Goal: Browse casually

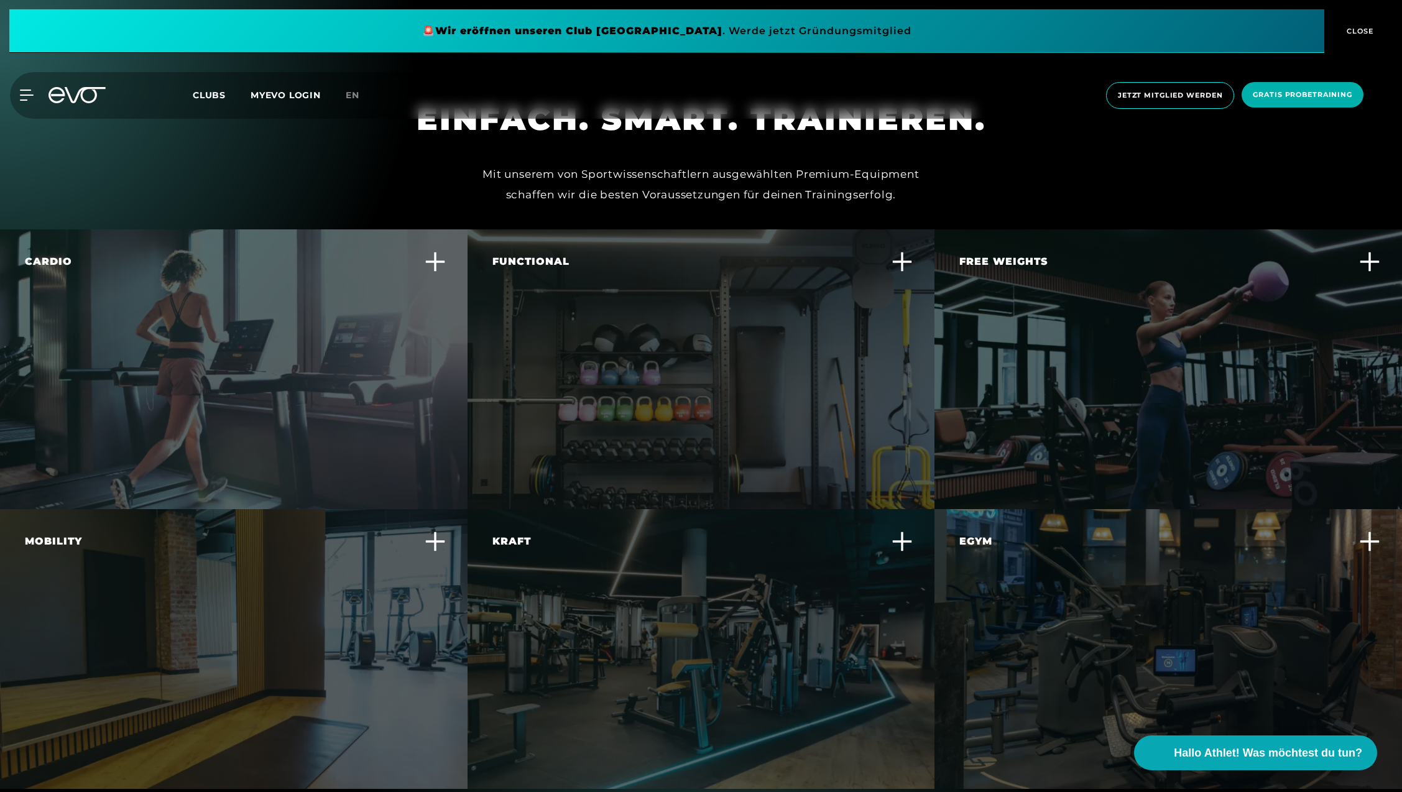
scroll to position [3825, 0]
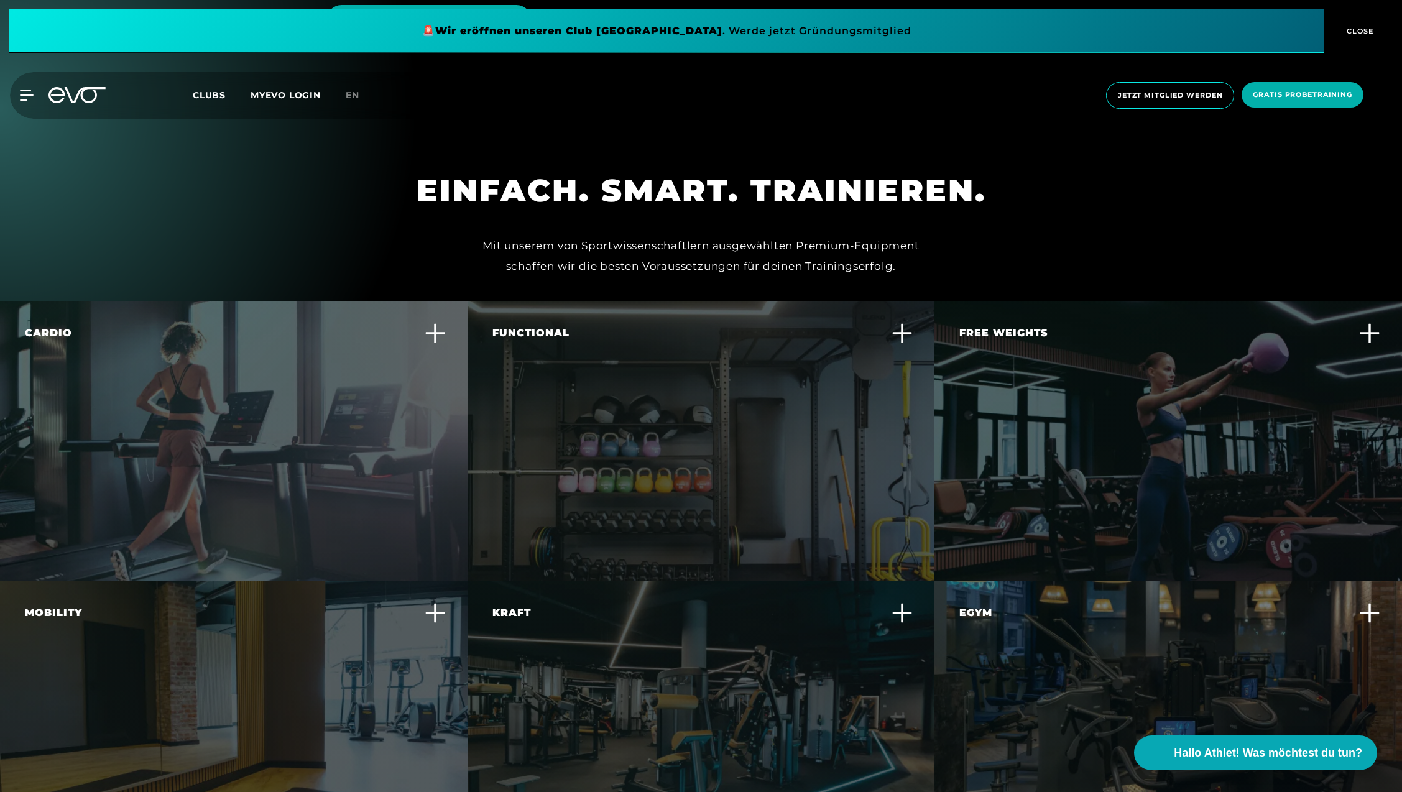
click at [1364, 25] on span "CLOSE" at bounding box center [1359, 30] width 30 height 11
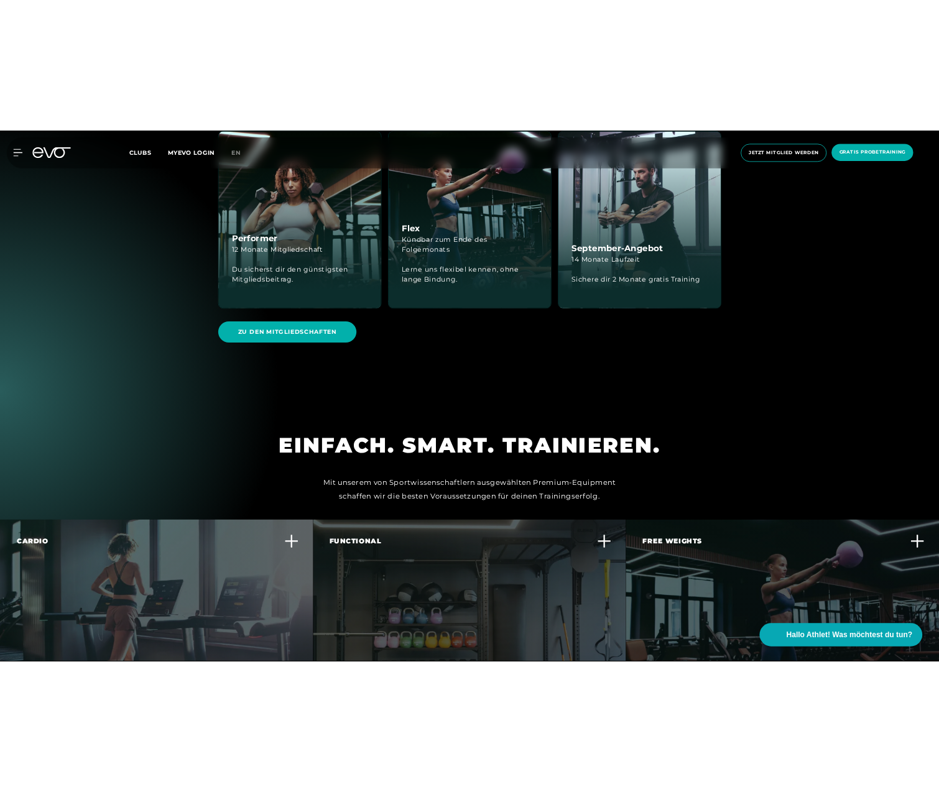
scroll to position [7306, 0]
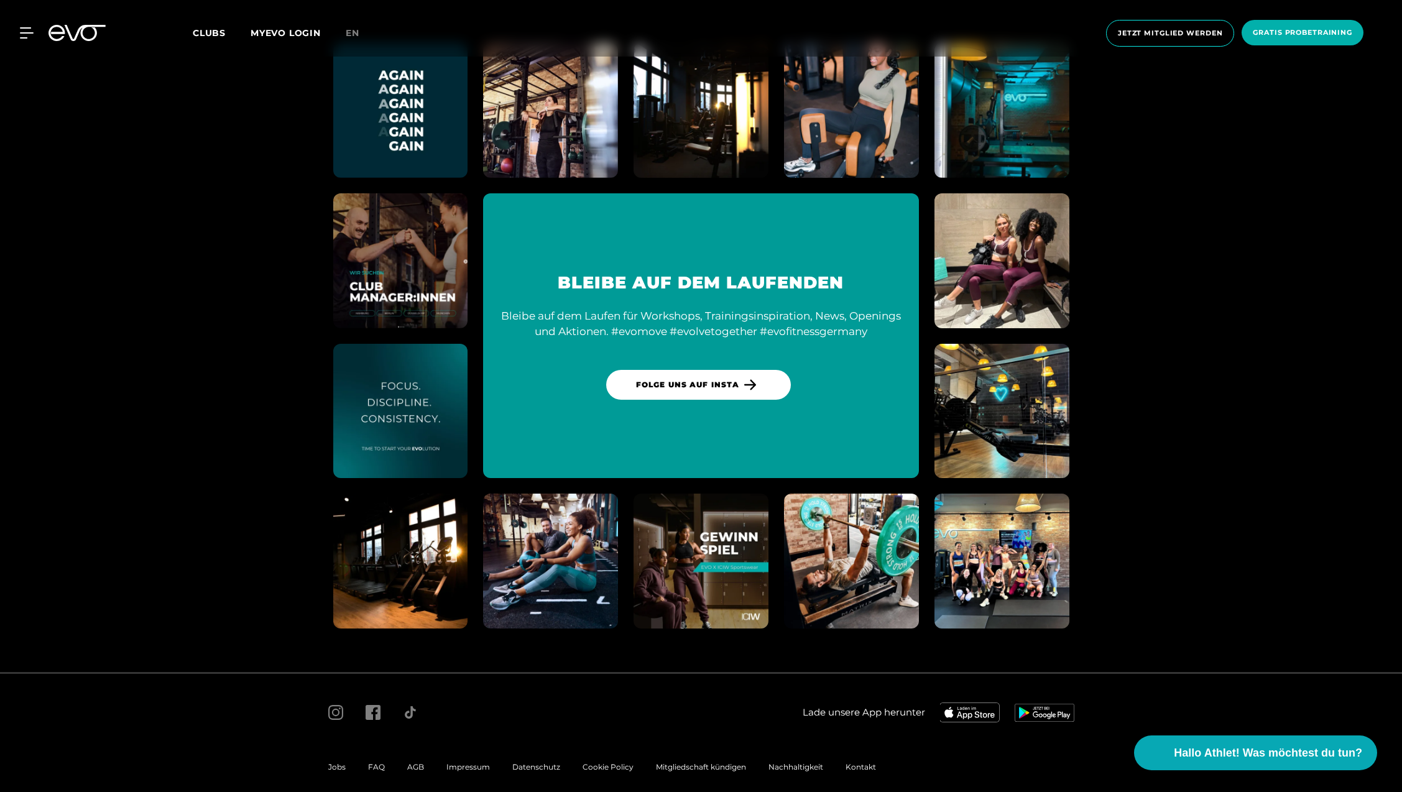
click at [686, 699] on div at bounding box center [511, 713] width 388 height 40
click at [1232, 749] on span "Hallo Athlet! Was möchtest du tun?" at bounding box center [1269, 752] width 198 height 17
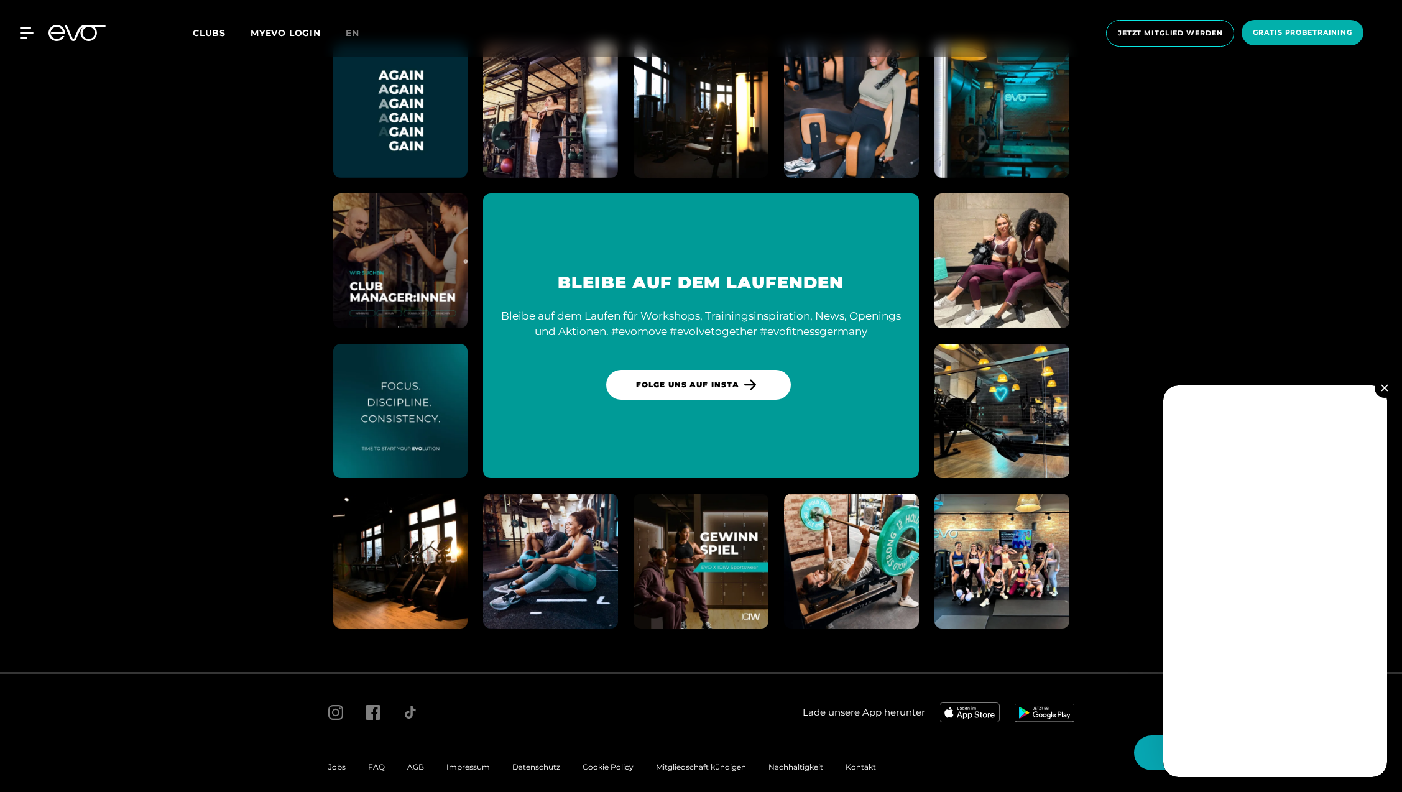
click at [1385, 389] on img at bounding box center [1384, 387] width 7 height 7
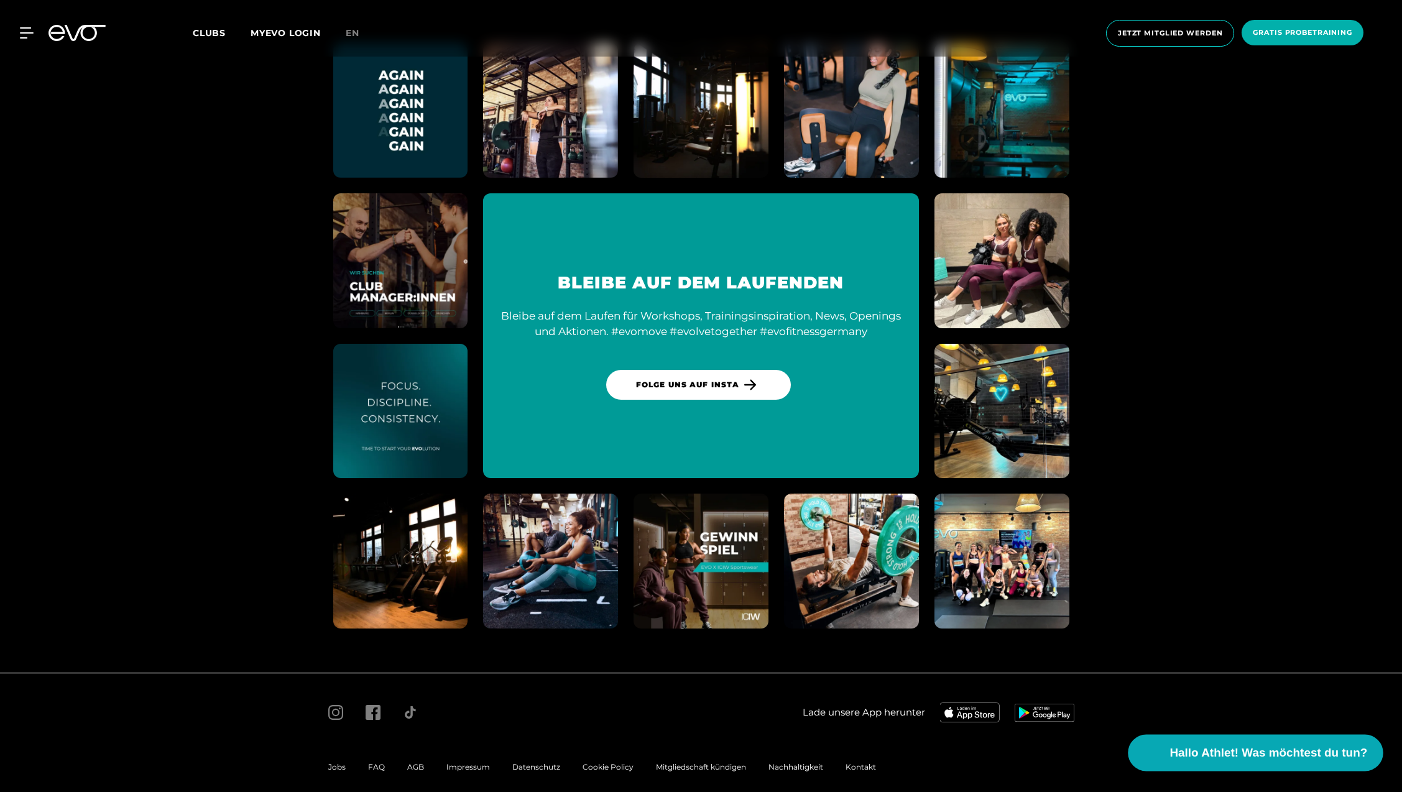
click at [1150, 755] on video at bounding box center [1148, 753] width 29 height 29
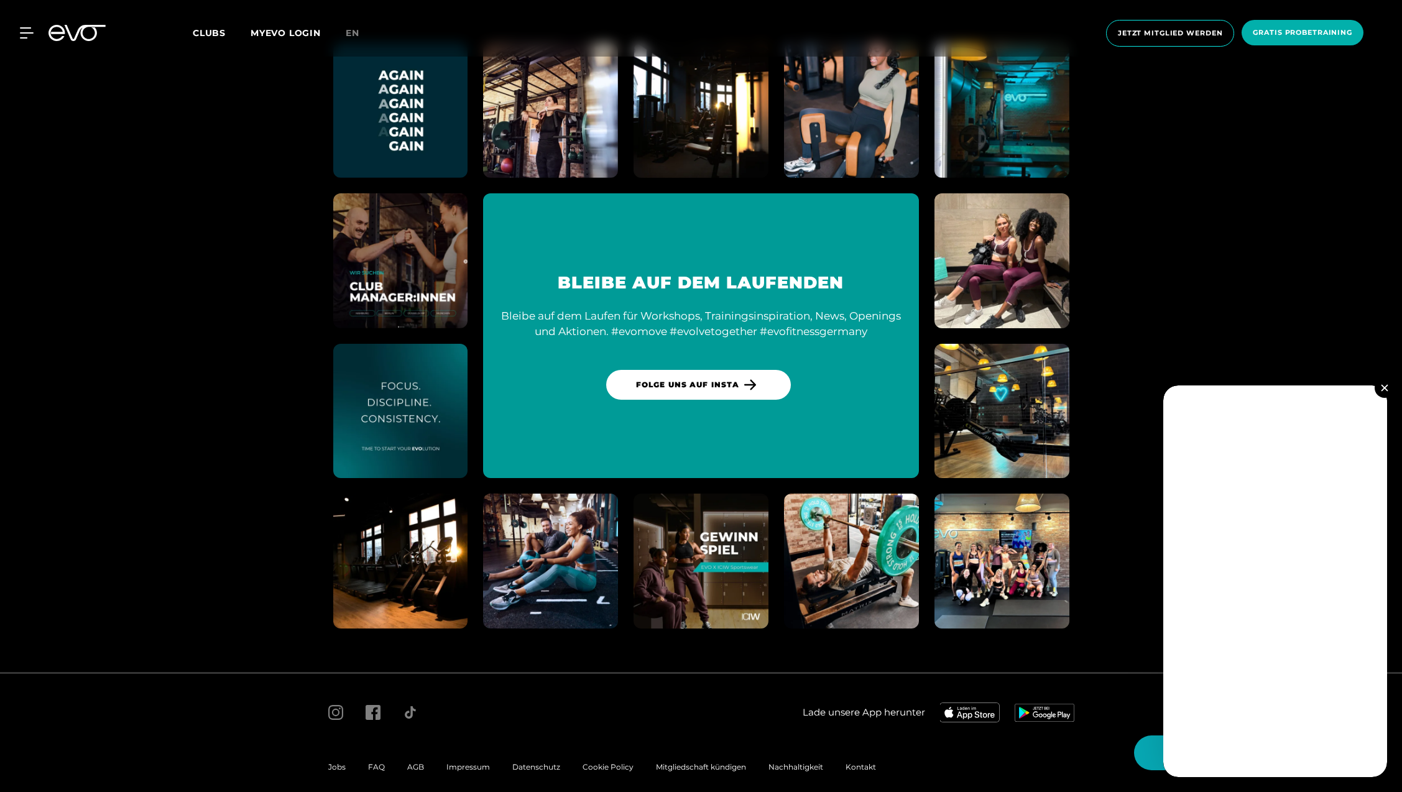
click at [1383, 392] on button at bounding box center [1385, 388] width 20 height 20
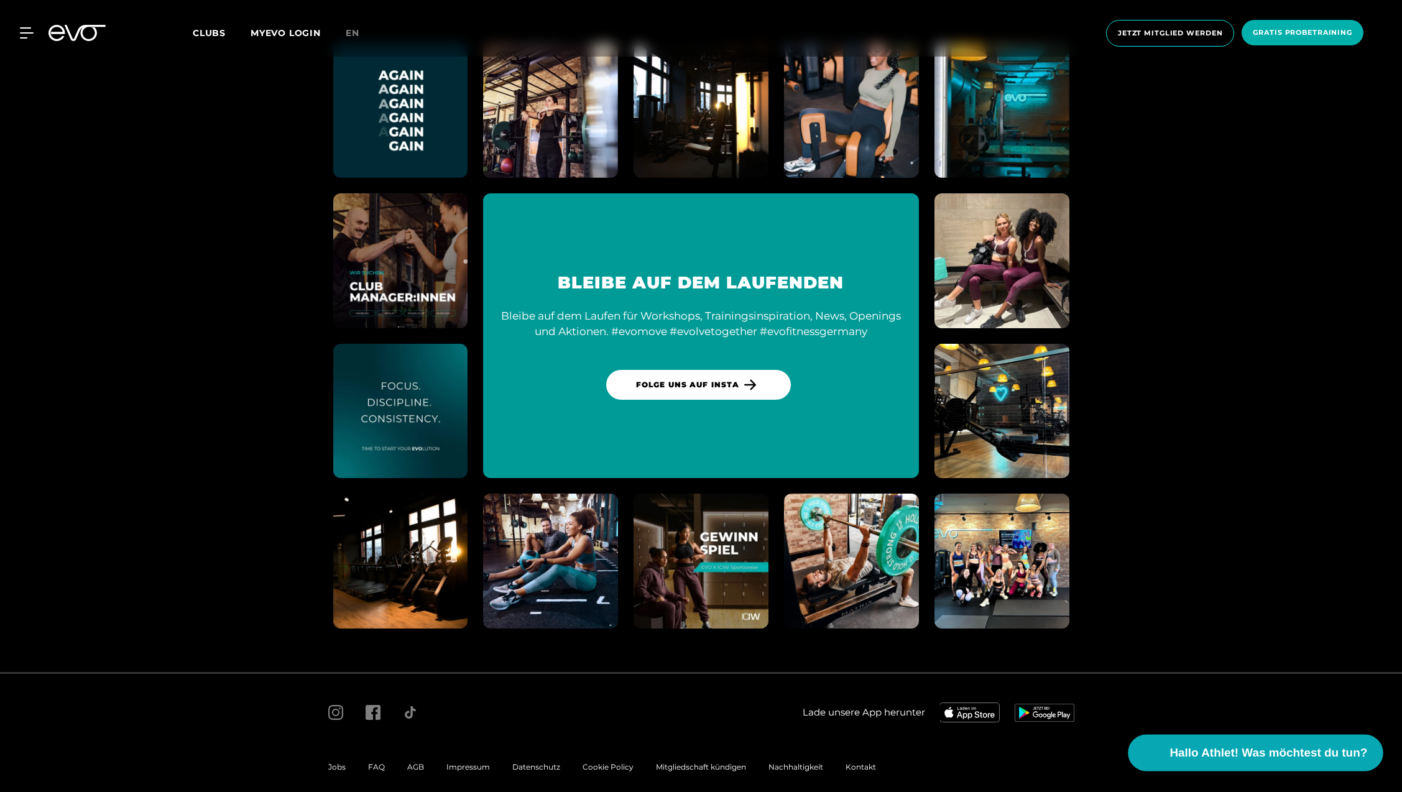
click at [1191, 752] on span "Hallo Athlet! Was möchtest du tun?" at bounding box center [1269, 752] width 198 height 17
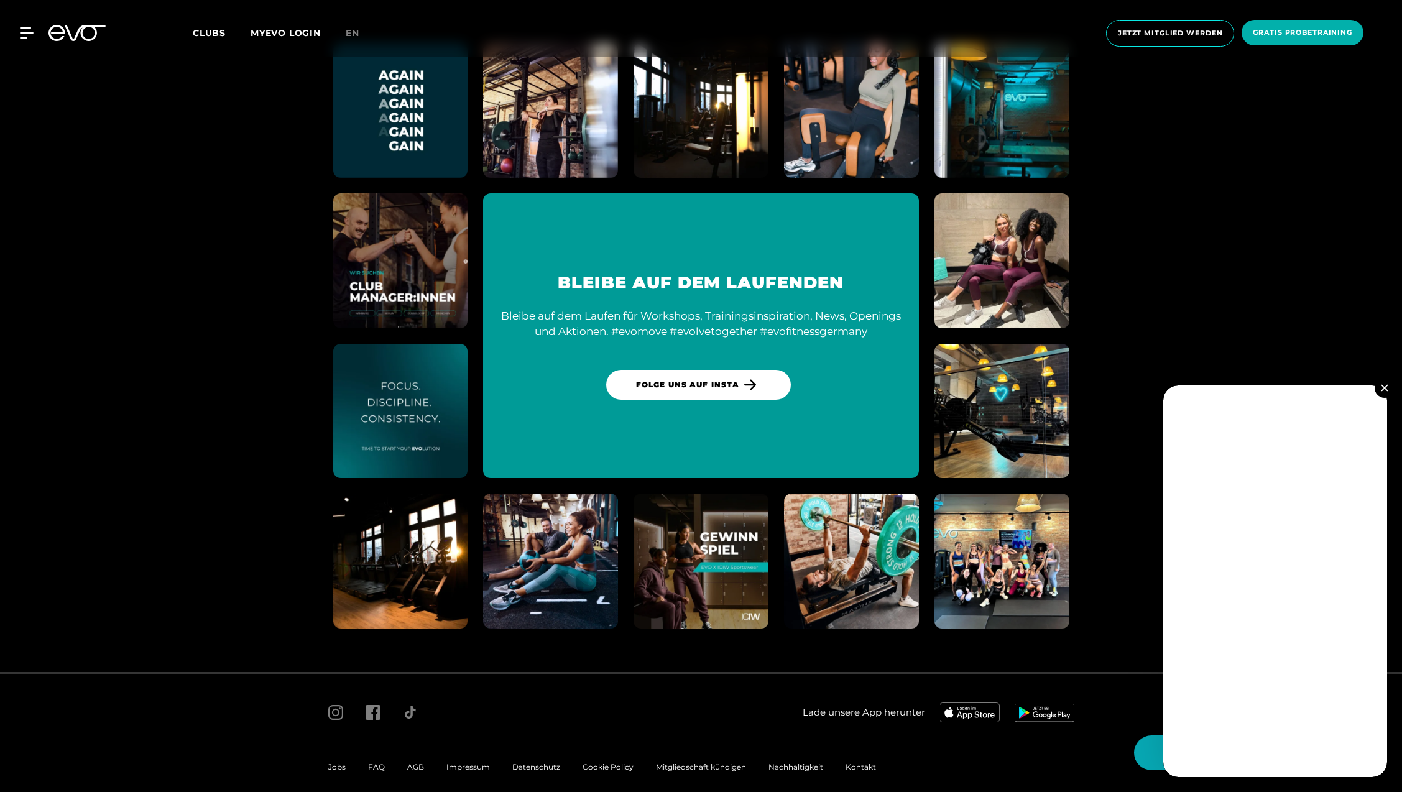
click at [1386, 390] on img at bounding box center [1384, 387] width 7 height 7
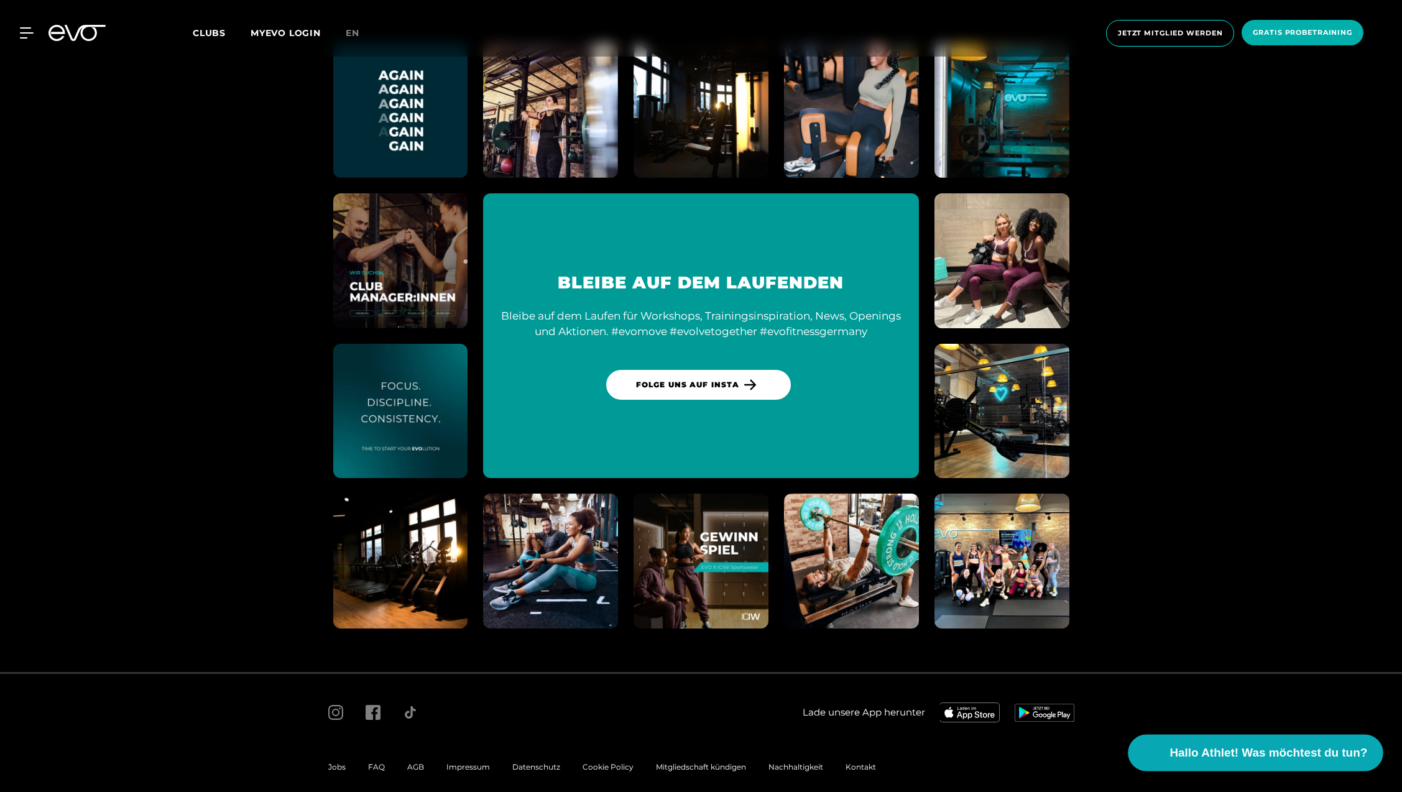
click at [1215, 760] on span "Hallo Athlet! Was möchtest du tun?" at bounding box center [1269, 752] width 198 height 17
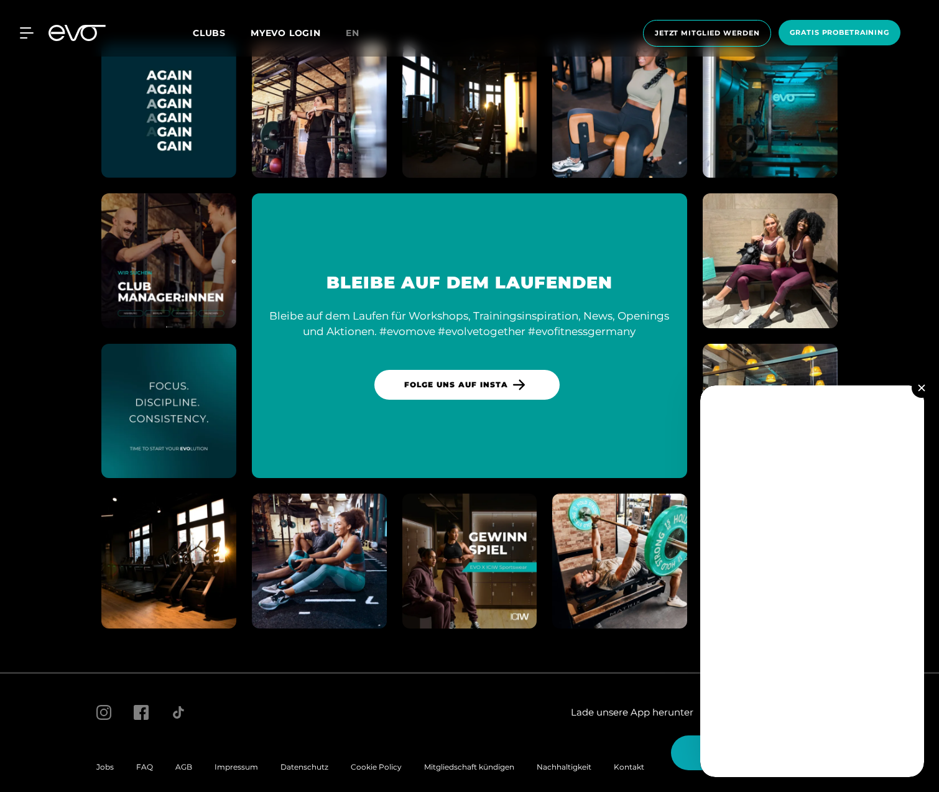
click at [923, 388] on img at bounding box center [921, 387] width 7 height 7
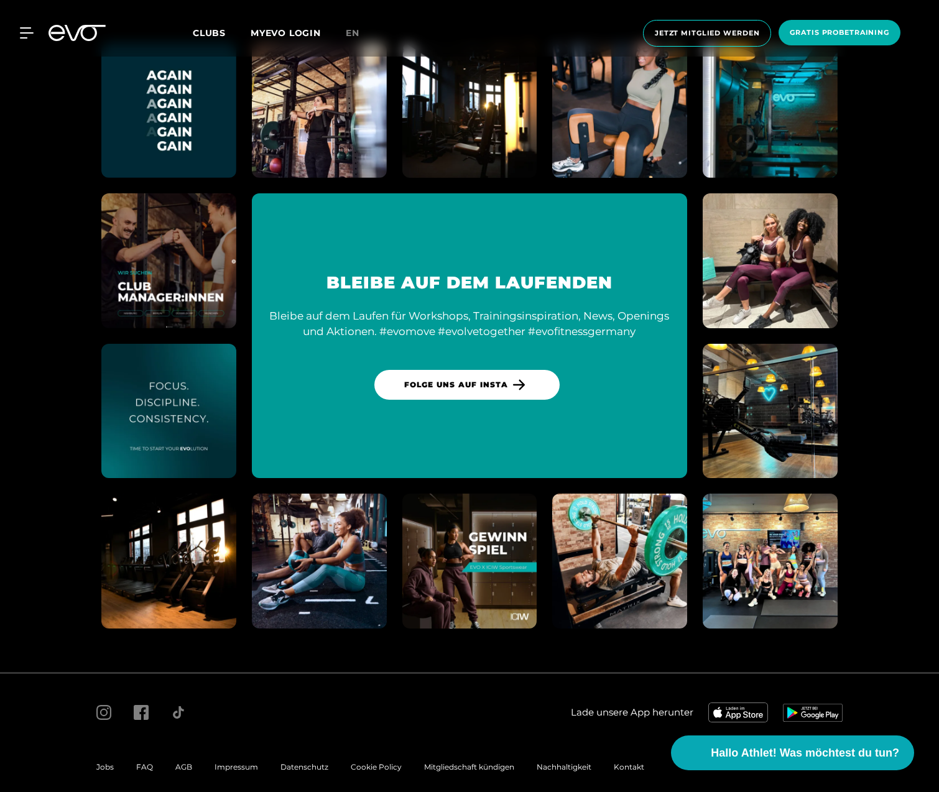
click at [36, 144] on section "BLEIBE AUF DEM LAUFENDEN Bleibe auf dem Laufen für Workshops, Trainingsinspirat…" at bounding box center [469, 335] width 939 height 673
